Goal: Information Seeking & Learning: Learn about a topic

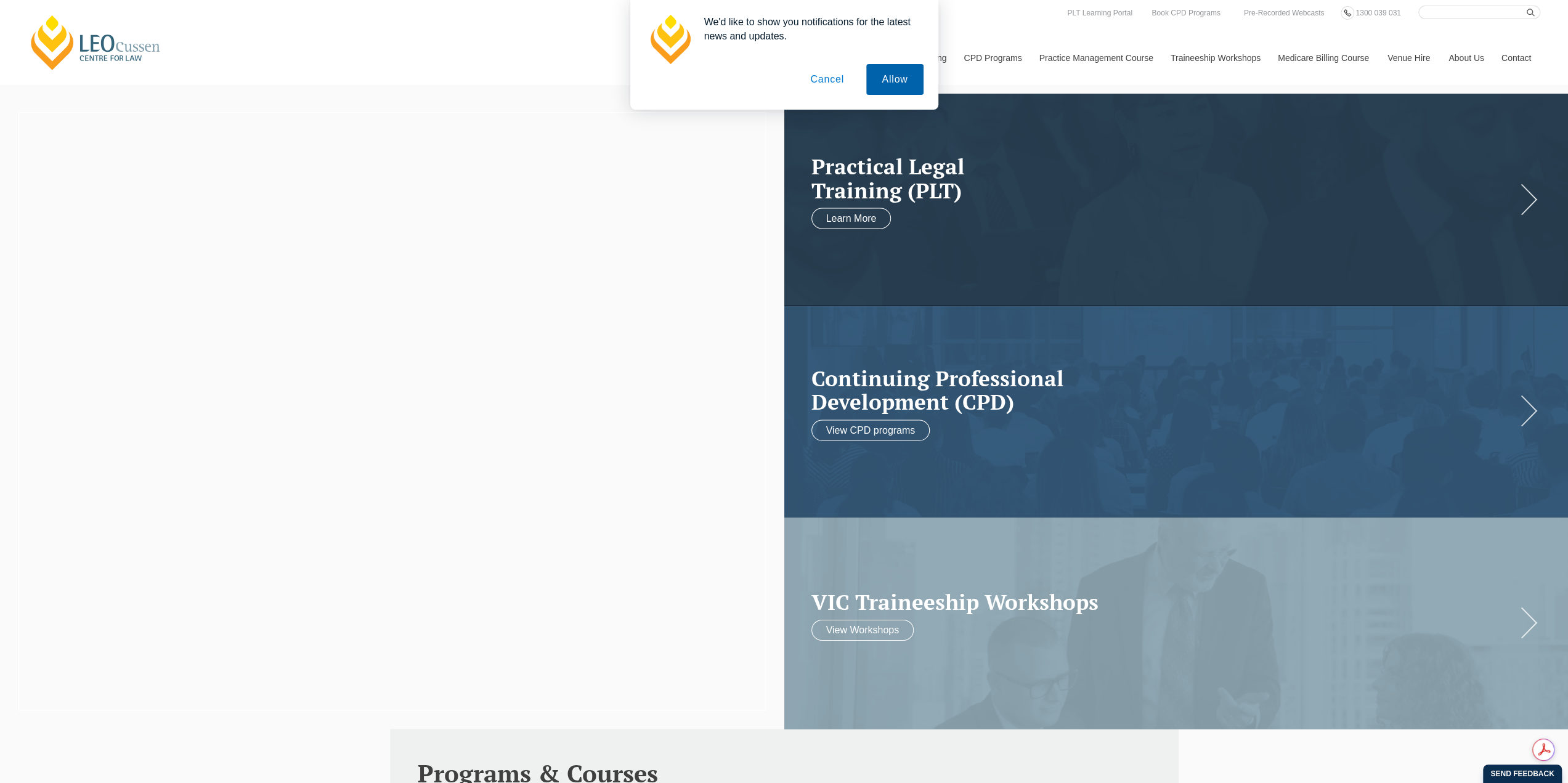
click at [887, 81] on button "Allow" at bounding box center [894, 79] width 57 height 31
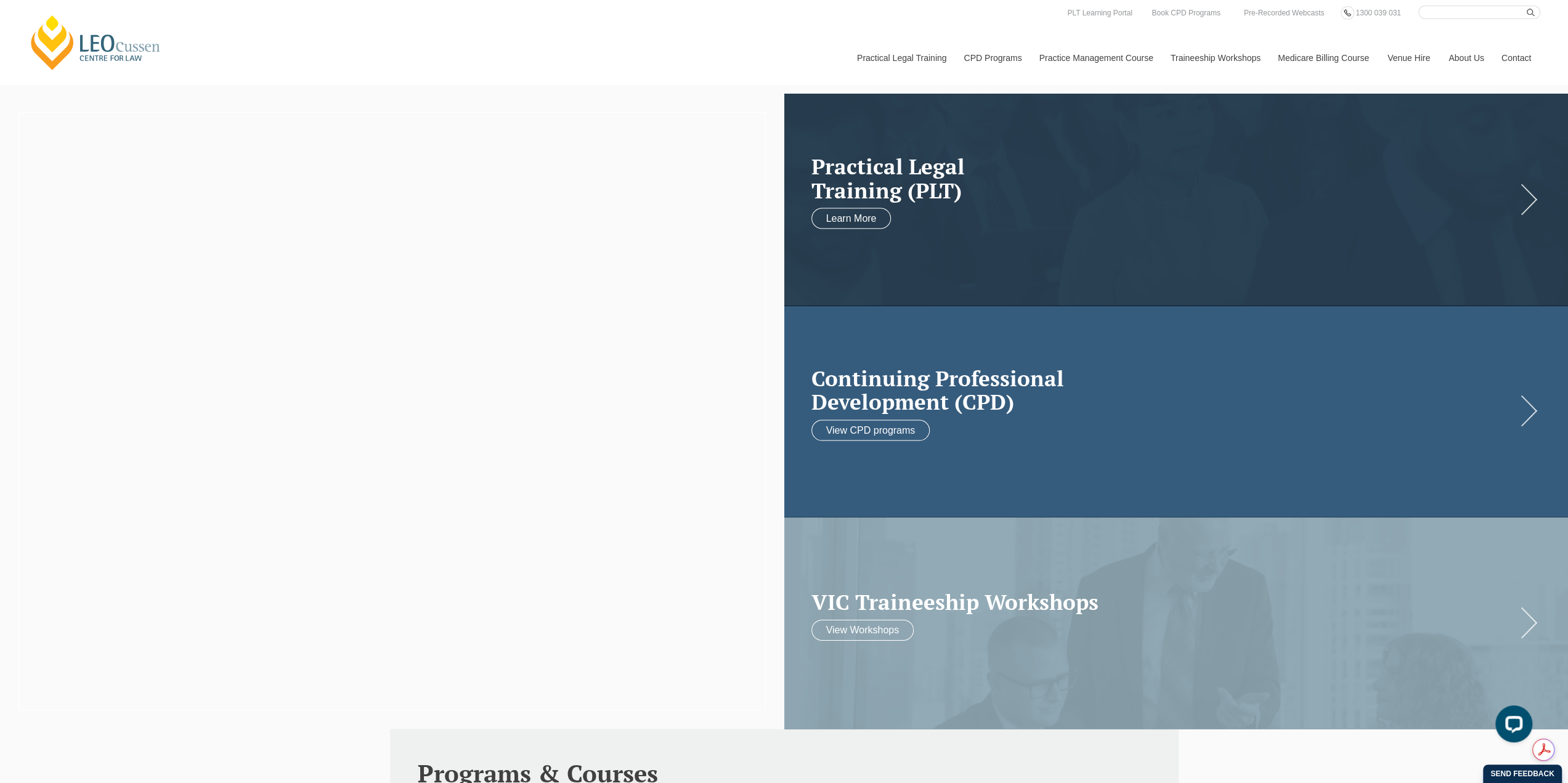
click at [925, 382] on h2 "Continuing Professional Development (CPD)" at bounding box center [1164, 389] width 705 height 48
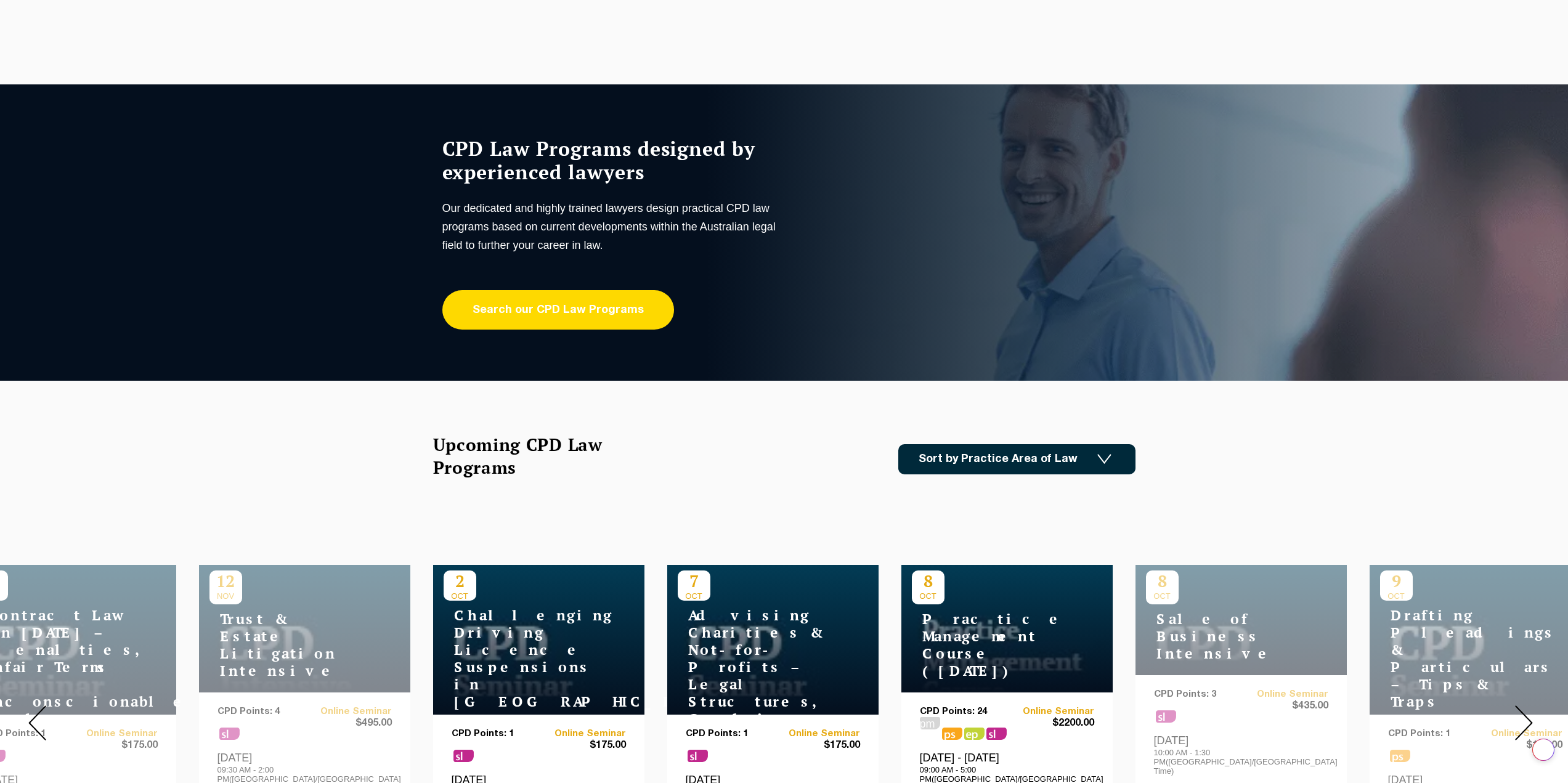
click at [603, 300] on link "Search our CPD Law Programs" at bounding box center [559, 310] width 232 height 39
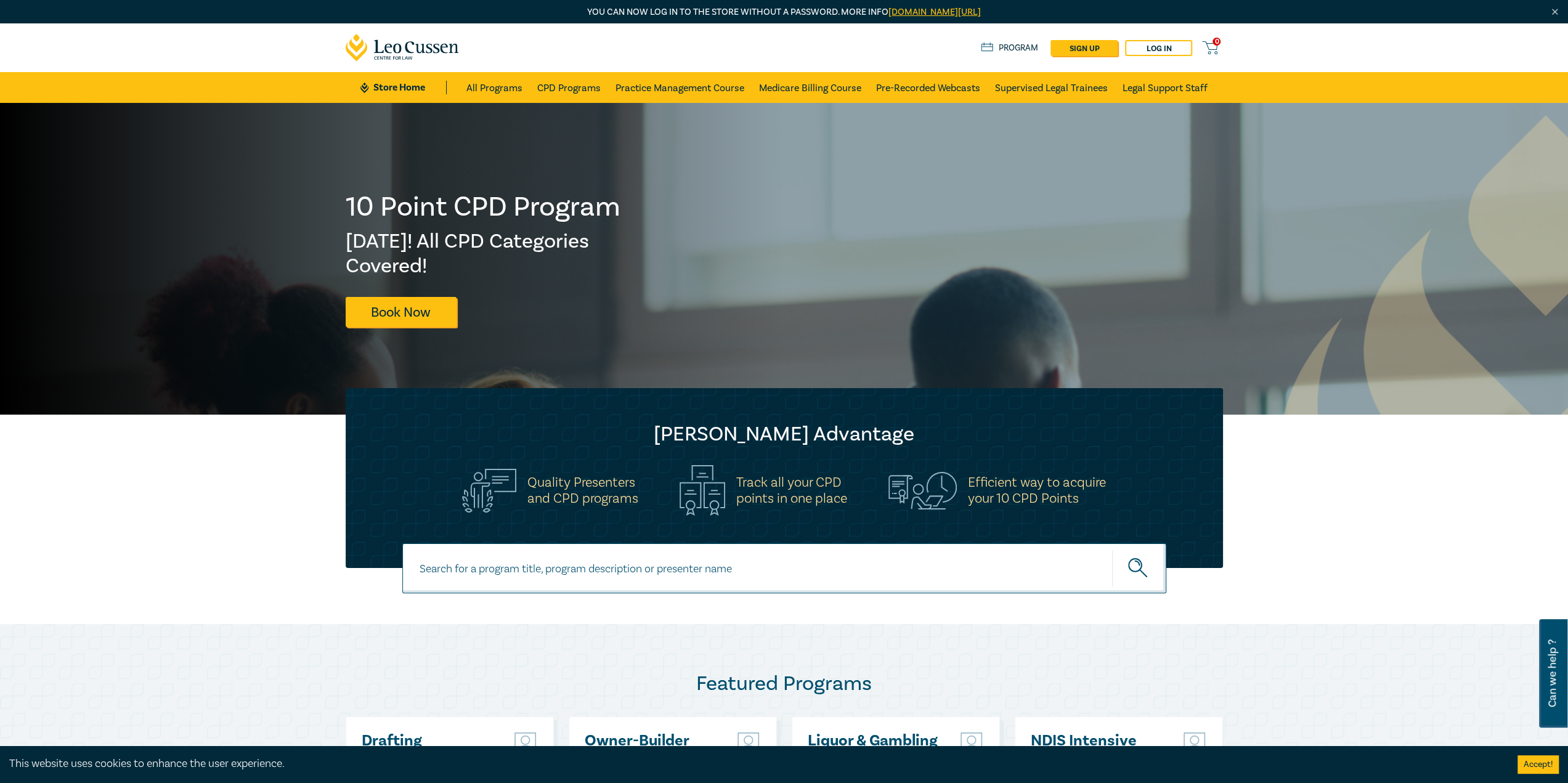
click at [537, 560] on input at bounding box center [784, 568] width 764 height 50
type input "legal research"
click at [1112, 549] on button "submit" at bounding box center [1140, 568] width 54 height 37
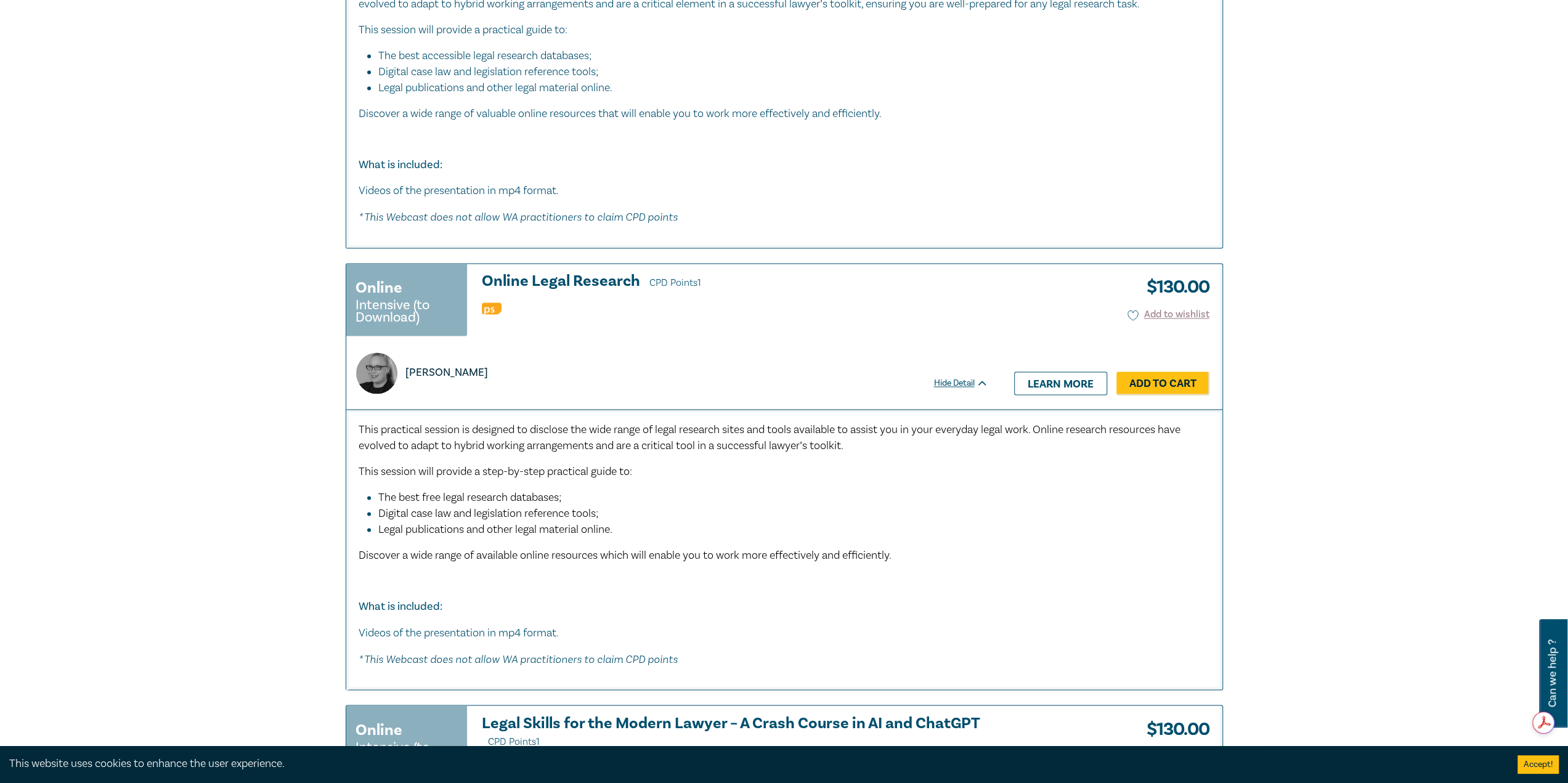
scroll to position [1849, 0]
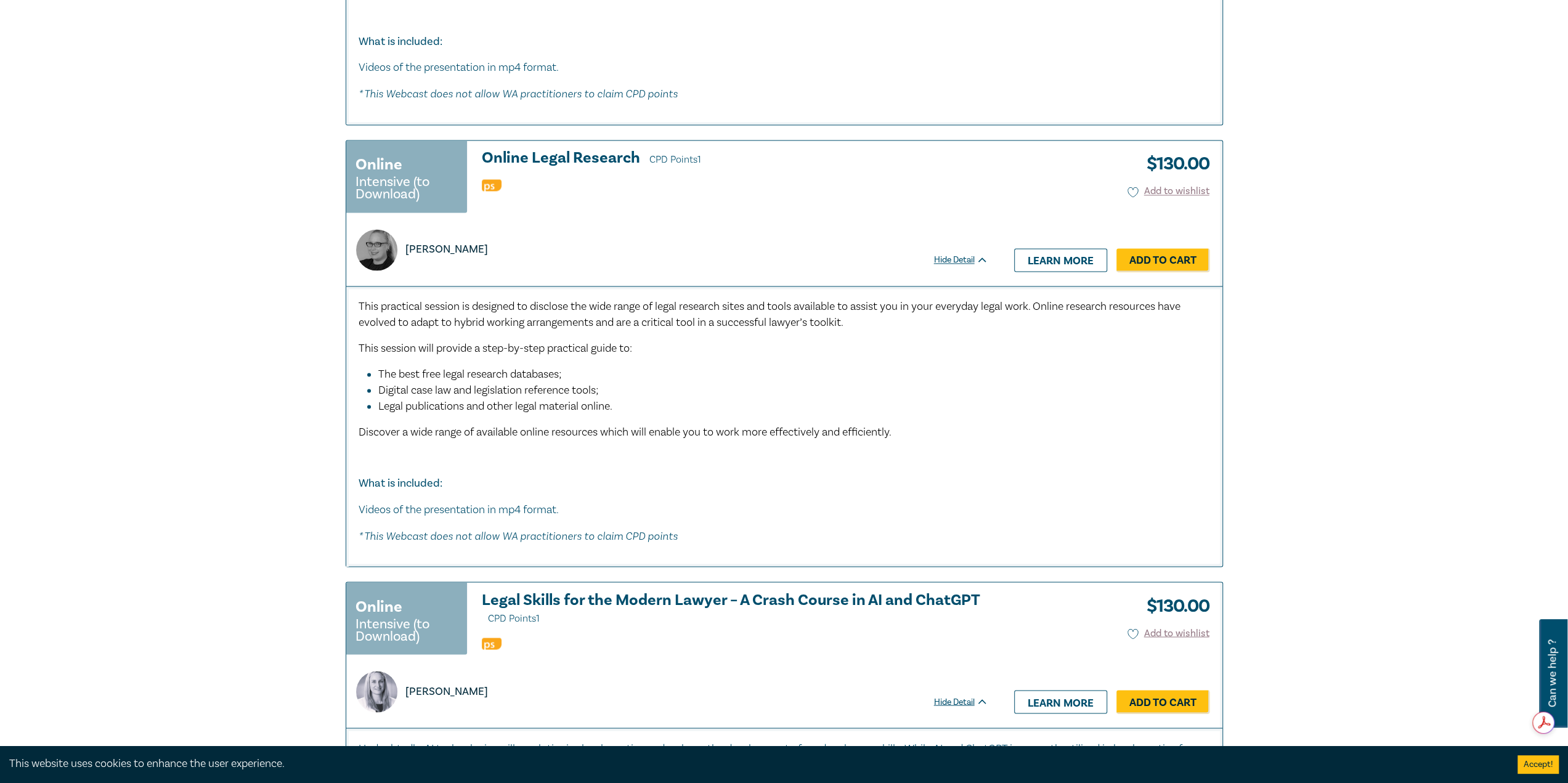
click at [457, 242] on p "[PERSON_NAME]" at bounding box center [446, 249] width 82 height 16
click at [366, 239] on img at bounding box center [377, 250] width 41 height 41
click at [477, 257] on div "[PERSON_NAME]" at bounding box center [422, 250] width 132 height 41
click at [980, 259] on icon at bounding box center [982, 260] width 9 height 6
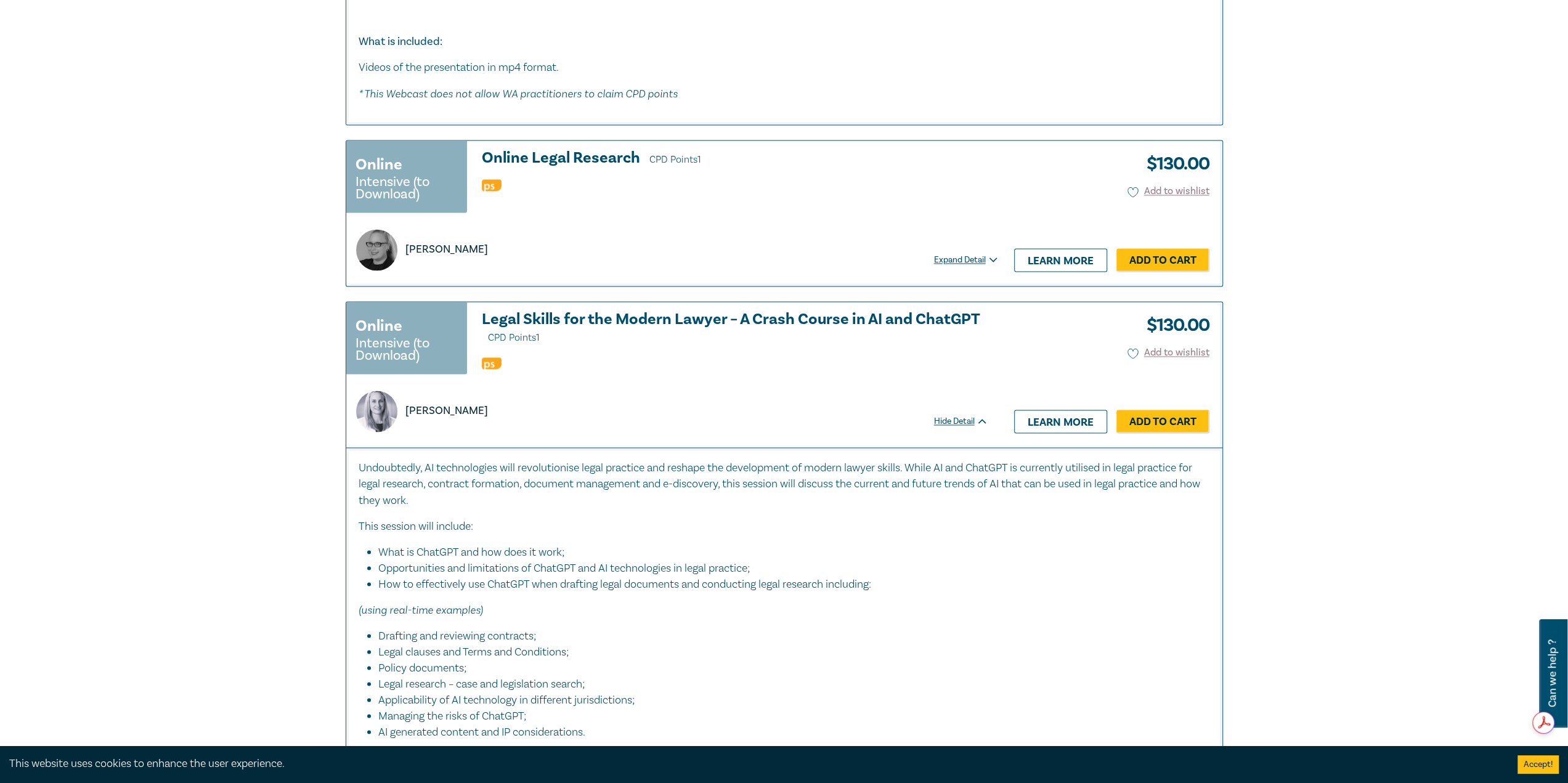
click at [980, 259] on div "Expand Detail" at bounding box center [967, 259] width 67 height 12
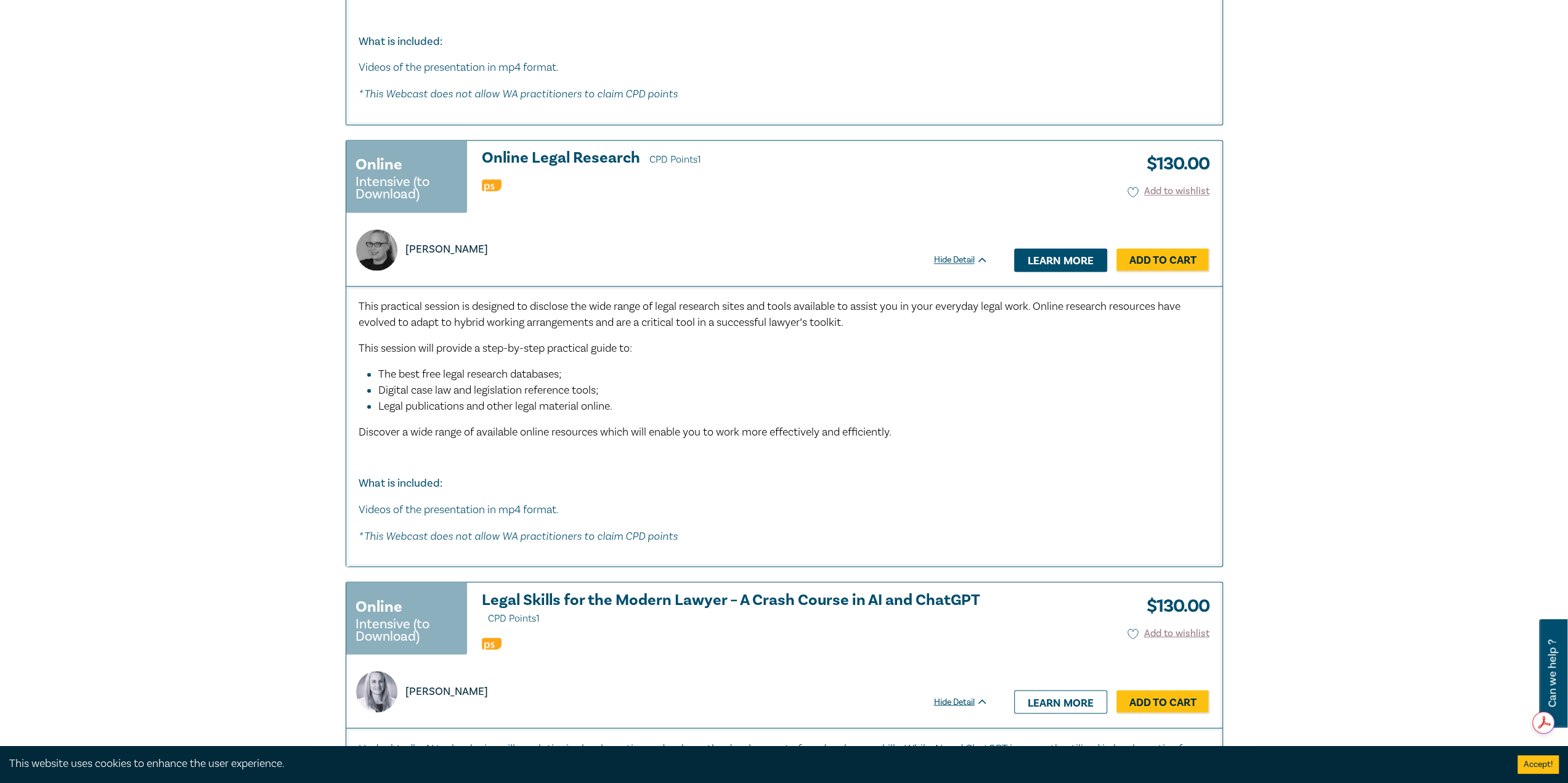
click at [1046, 255] on link "Learn more" at bounding box center [1060, 259] width 93 height 23
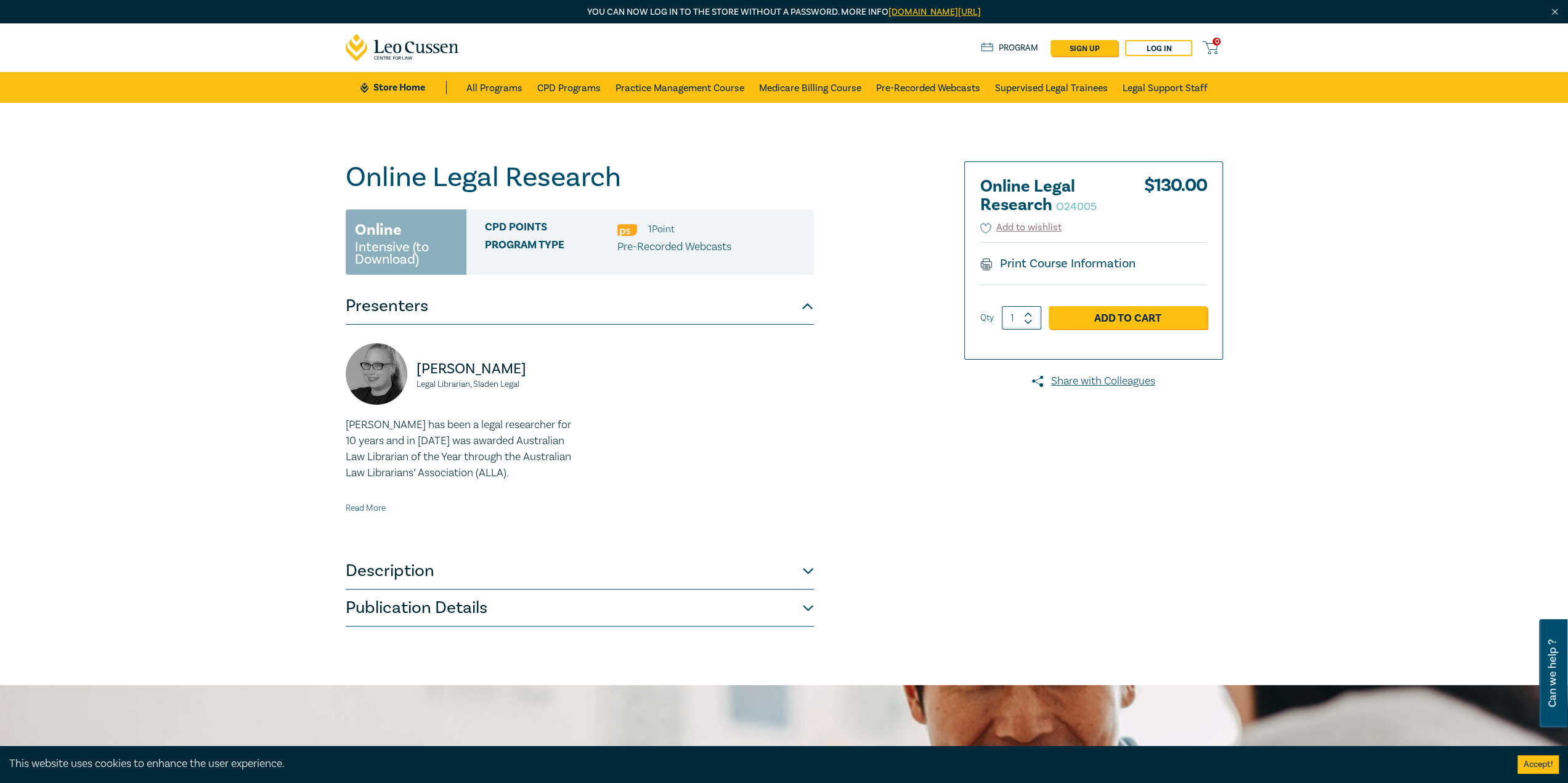
click at [377, 514] on link "Read More" at bounding box center [365, 508] width 40 height 11
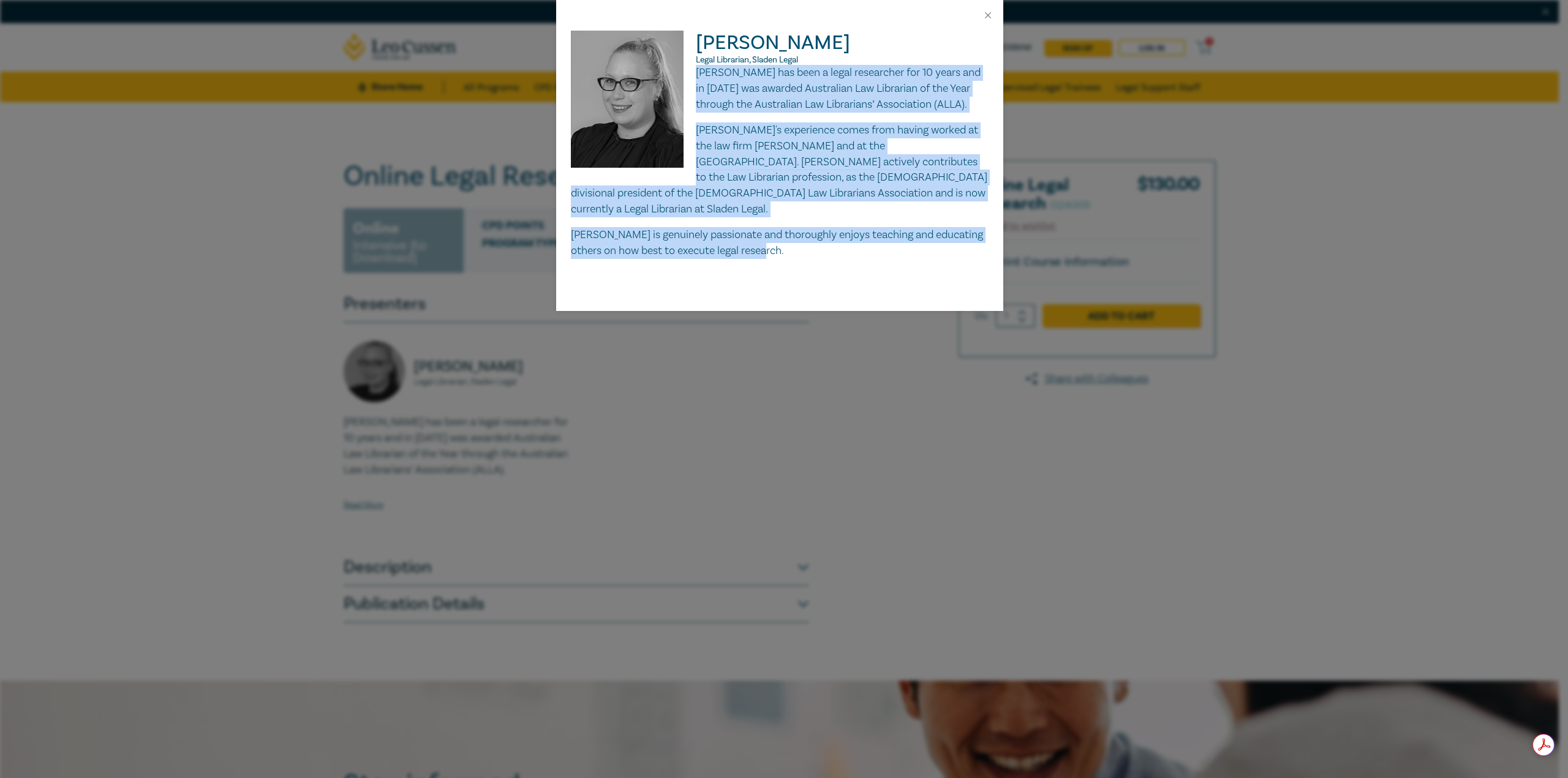
drag, startPoint x: 697, startPoint y: 74, endPoint x: 805, endPoint y: 246, distance: 203.1
click at [803, 246] on div "[PERSON_NAME] has been a legal researcher for 10 years and in [DATE] was awarde…" at bounding box center [779, 162] width 418 height 194
copy div "[PERSON_NAME] has been a legal researcher for 10 years and in [DATE] was awarde…"
